Goal: Information Seeking & Learning: Learn about a topic

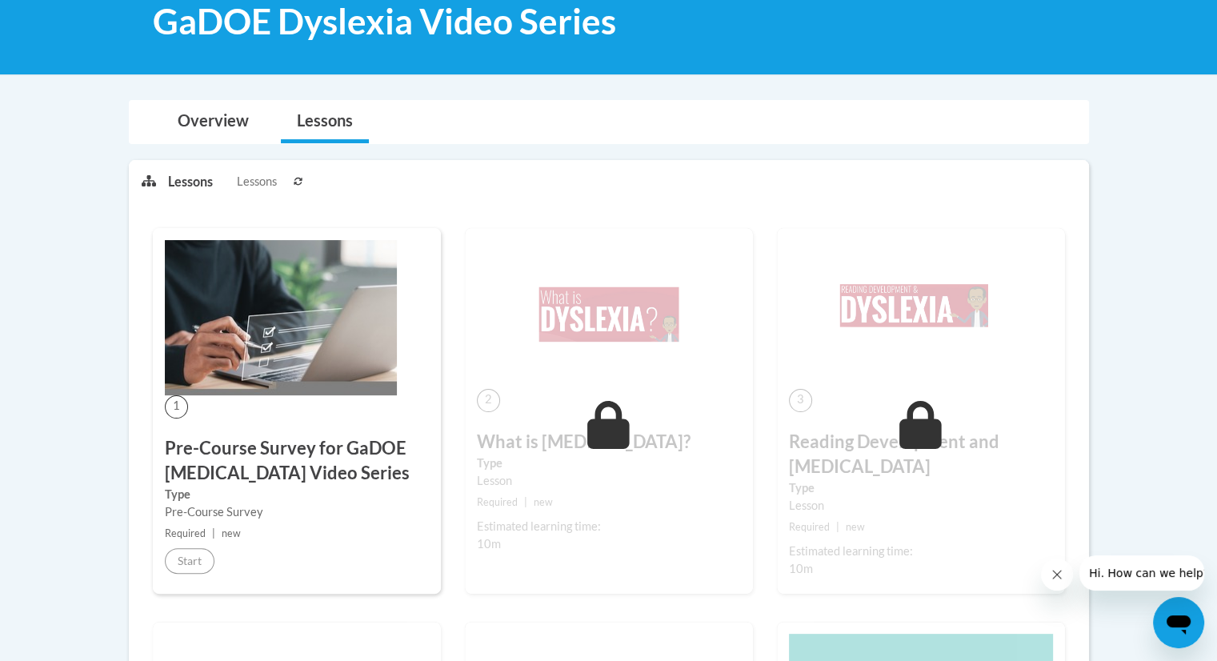
scroll to position [259, 0]
click at [323, 327] on img at bounding box center [281, 316] width 232 height 155
click at [251, 359] on img at bounding box center [281, 316] width 232 height 155
click at [259, 177] on span "Lessons" at bounding box center [257, 181] width 40 height 18
click at [296, 181] on icon at bounding box center [298, 181] width 9 height 8
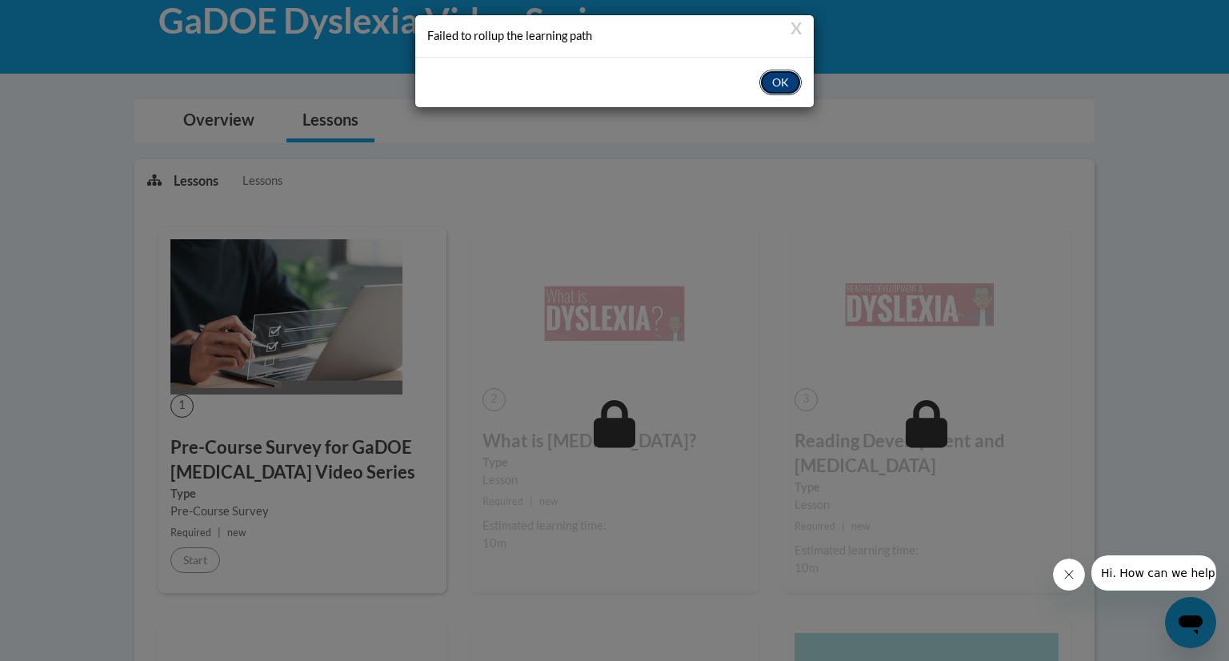
click at [773, 80] on button "OK" at bounding box center [780, 83] width 42 height 26
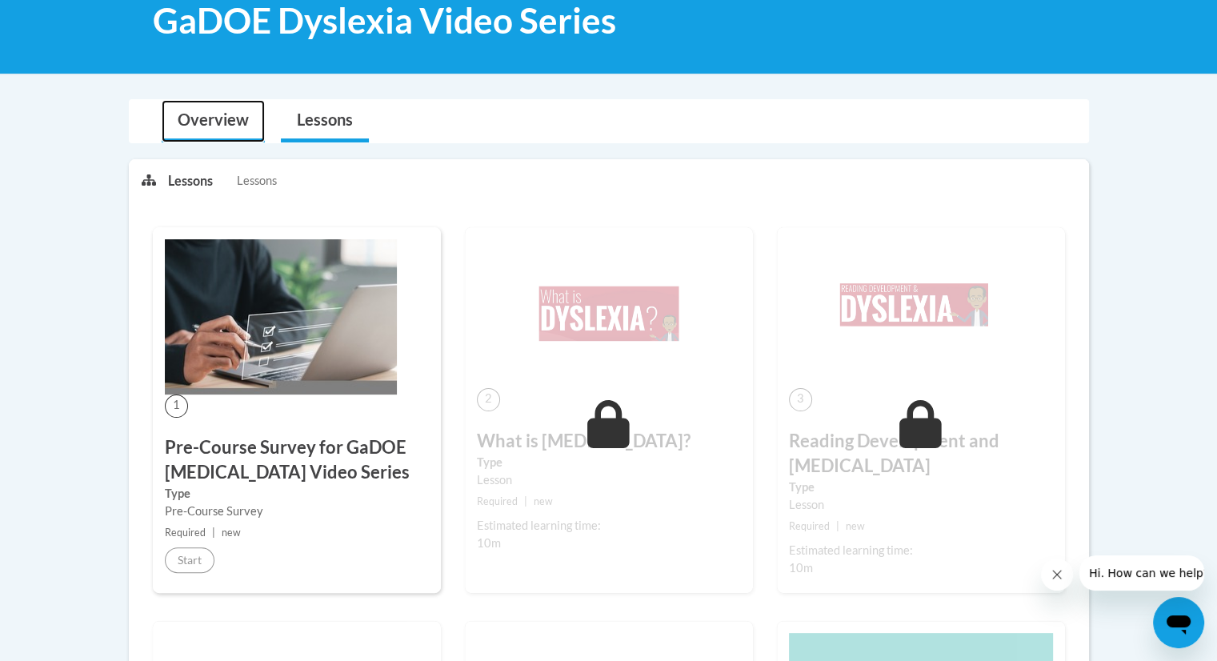
click at [214, 110] on link "Overview" at bounding box center [213, 121] width 103 height 42
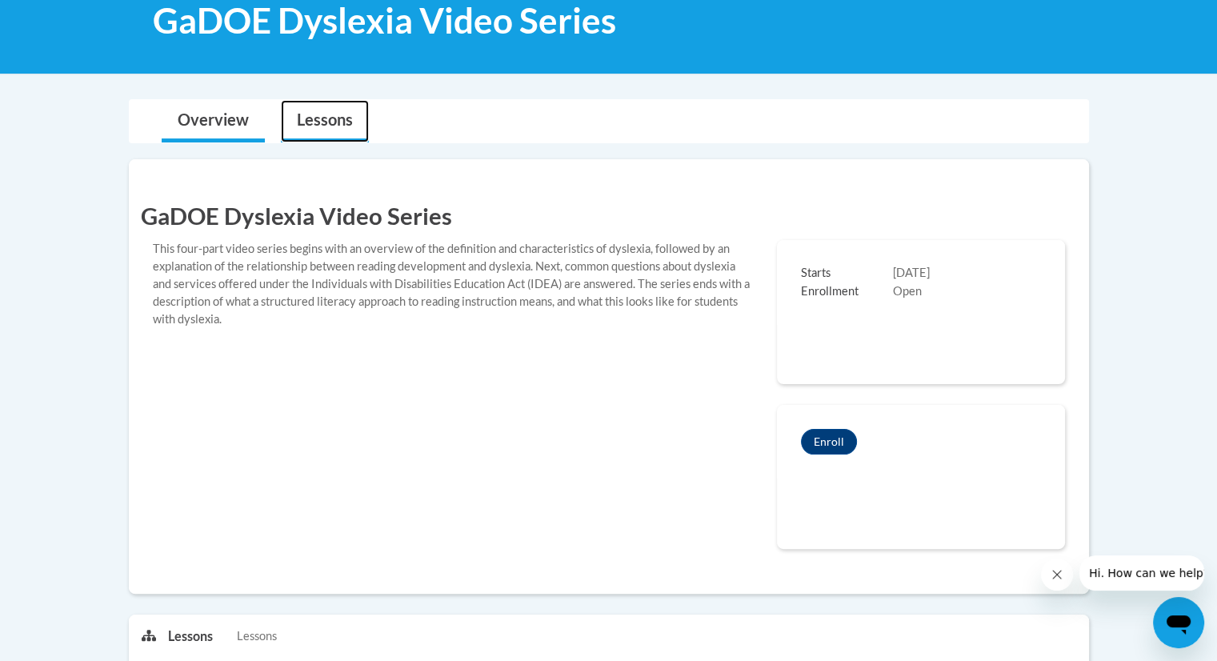
click at [306, 126] on link "Lessons" at bounding box center [325, 121] width 88 height 42
